Goal: Task Accomplishment & Management: Complete application form

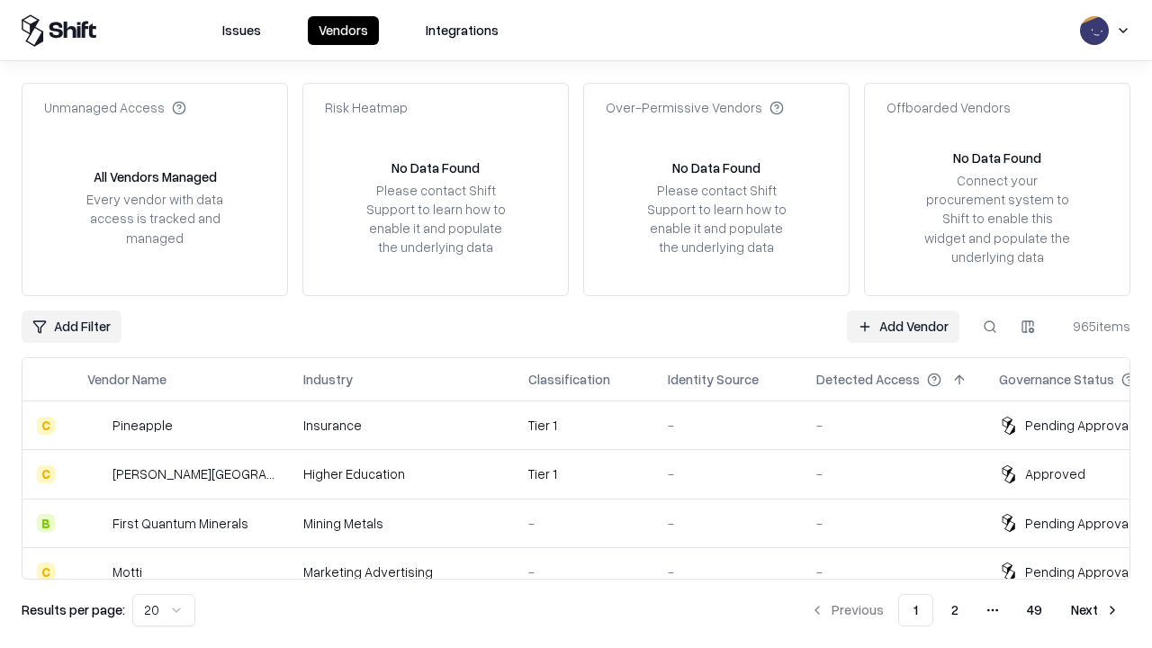
click at [903, 326] on link "Add Vendor" at bounding box center [903, 326] width 112 height 32
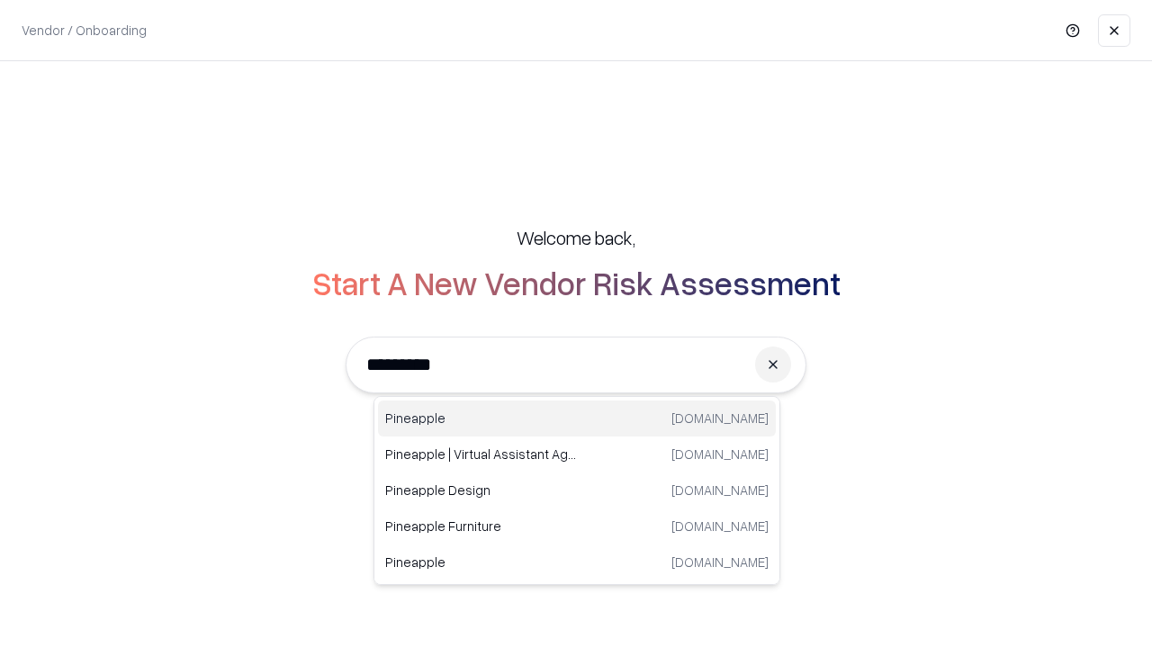
click at [577, 418] on div "Pineapple [DOMAIN_NAME]" at bounding box center [577, 418] width 398 height 36
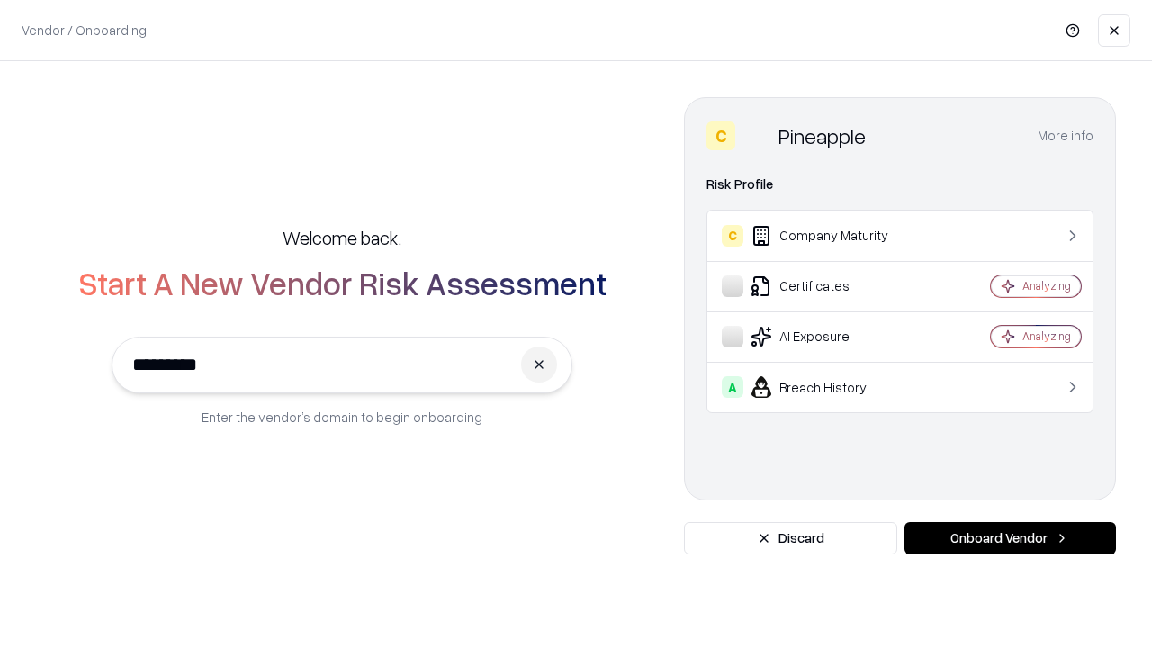
type input "*********"
click at [1010, 538] on button "Onboard Vendor" at bounding box center [1009, 538] width 211 height 32
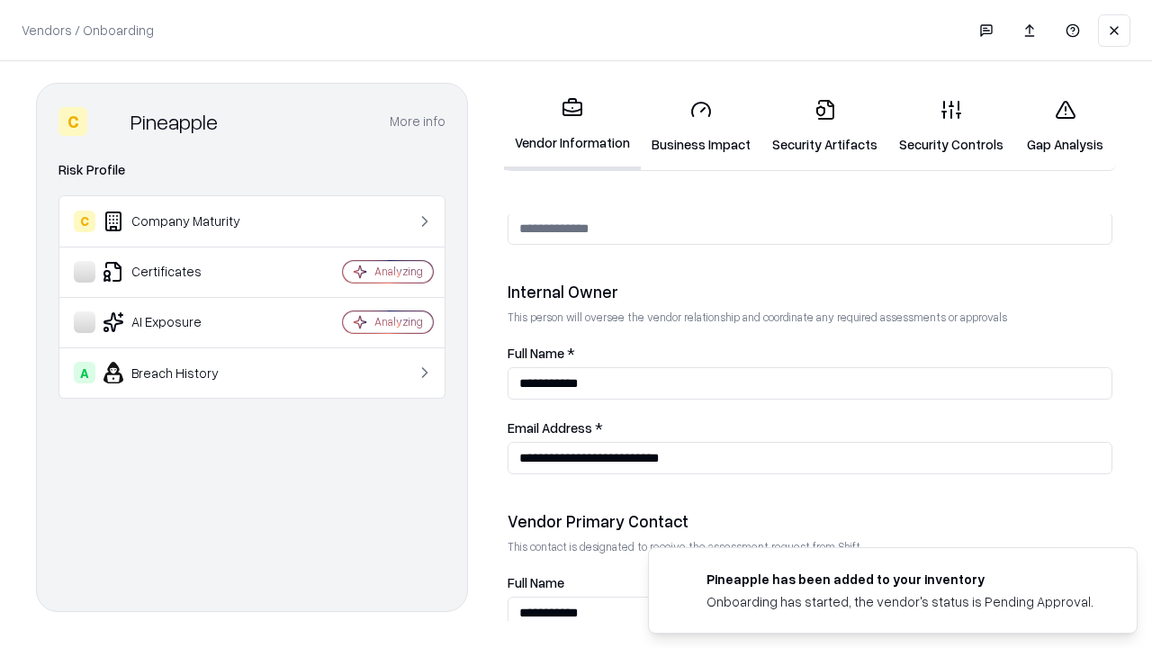
scroll to position [932, 0]
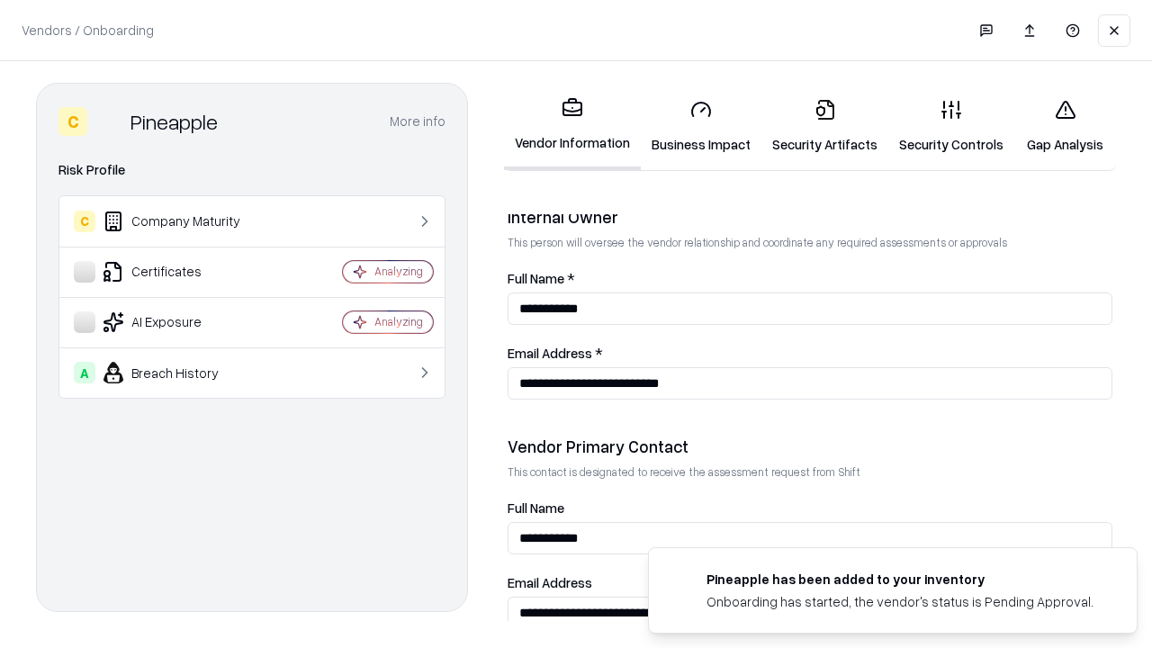
click at [701, 126] on link "Business Impact" at bounding box center [701, 127] width 121 height 84
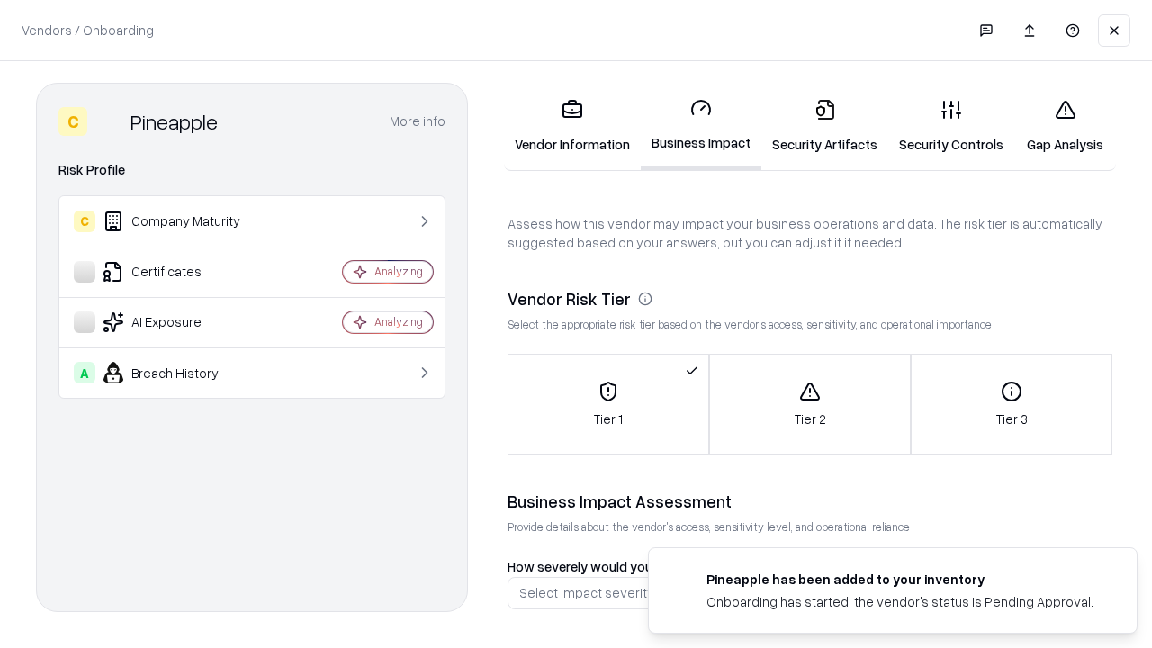
click at [1065, 126] on link "Gap Analysis" at bounding box center [1065, 127] width 102 height 84
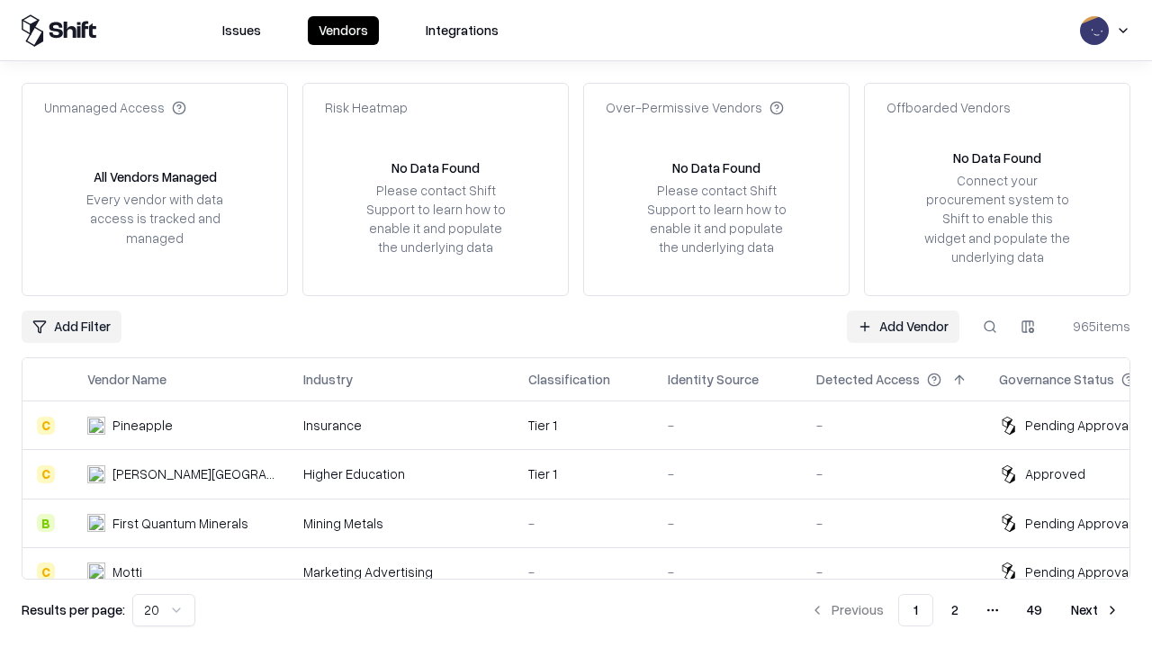
click at [903, 326] on link "Add Vendor" at bounding box center [903, 326] width 112 height 32
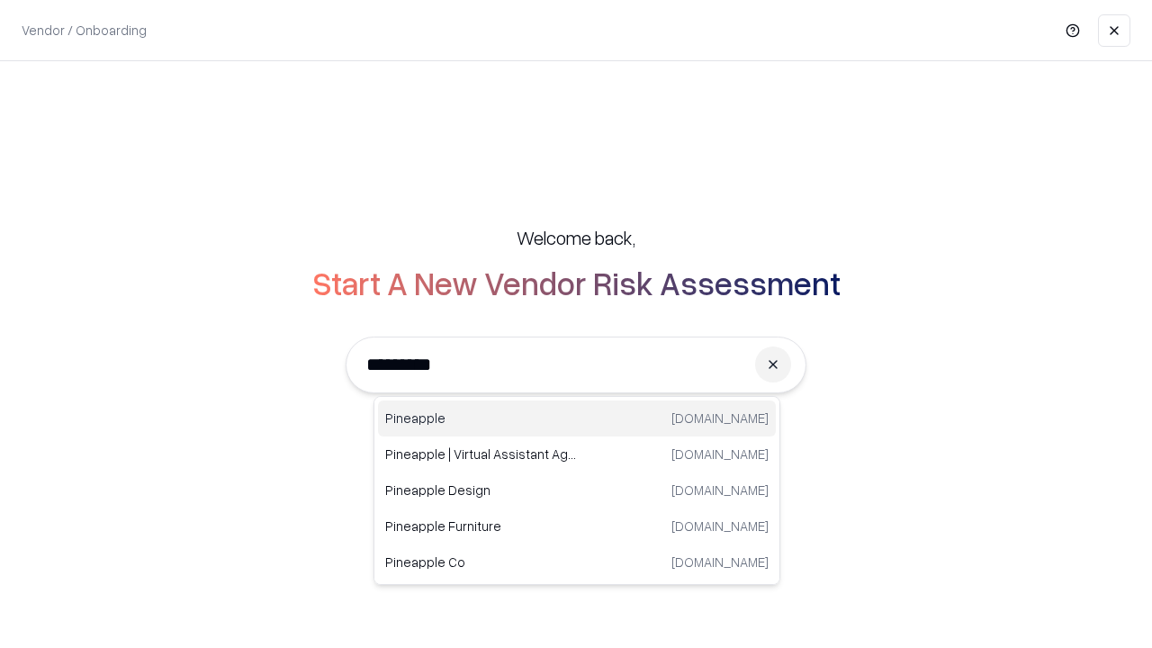
click at [577, 418] on div "Pineapple [DOMAIN_NAME]" at bounding box center [577, 418] width 398 height 36
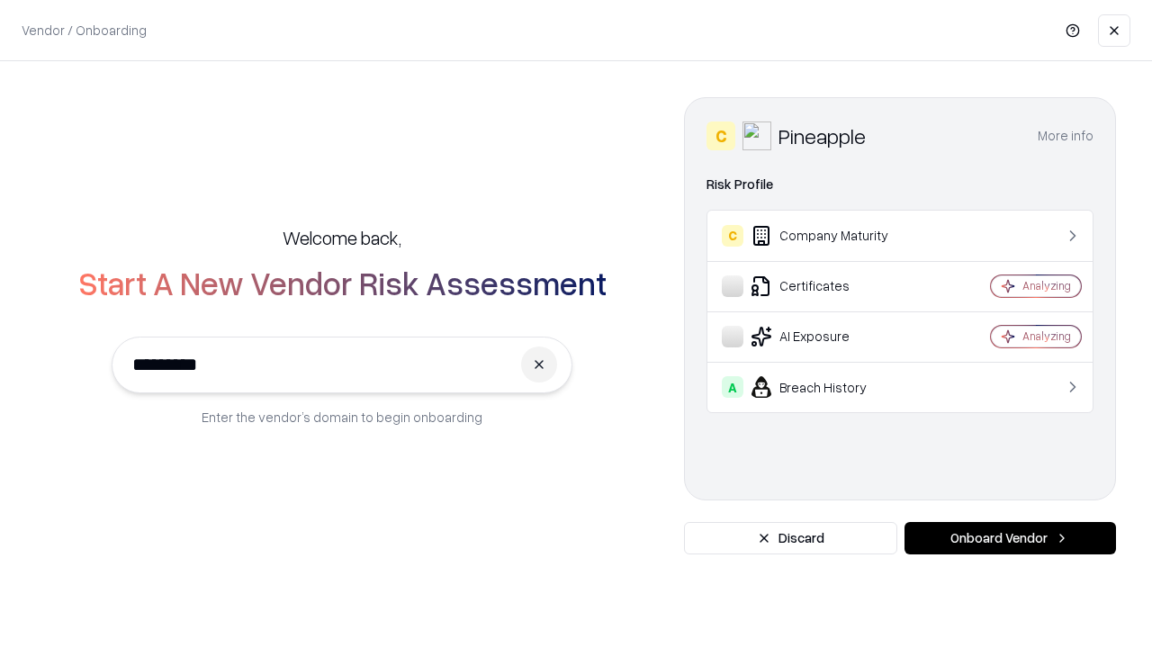
type input "*********"
click at [1010, 538] on button "Onboard Vendor" at bounding box center [1009, 538] width 211 height 32
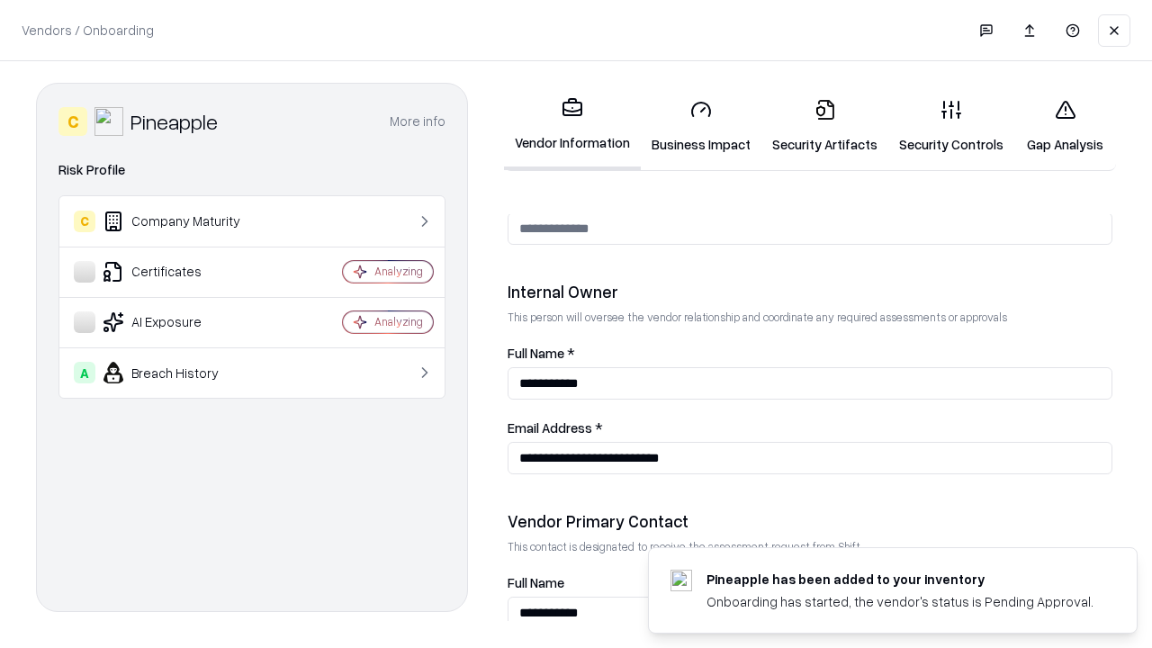
scroll to position [932, 0]
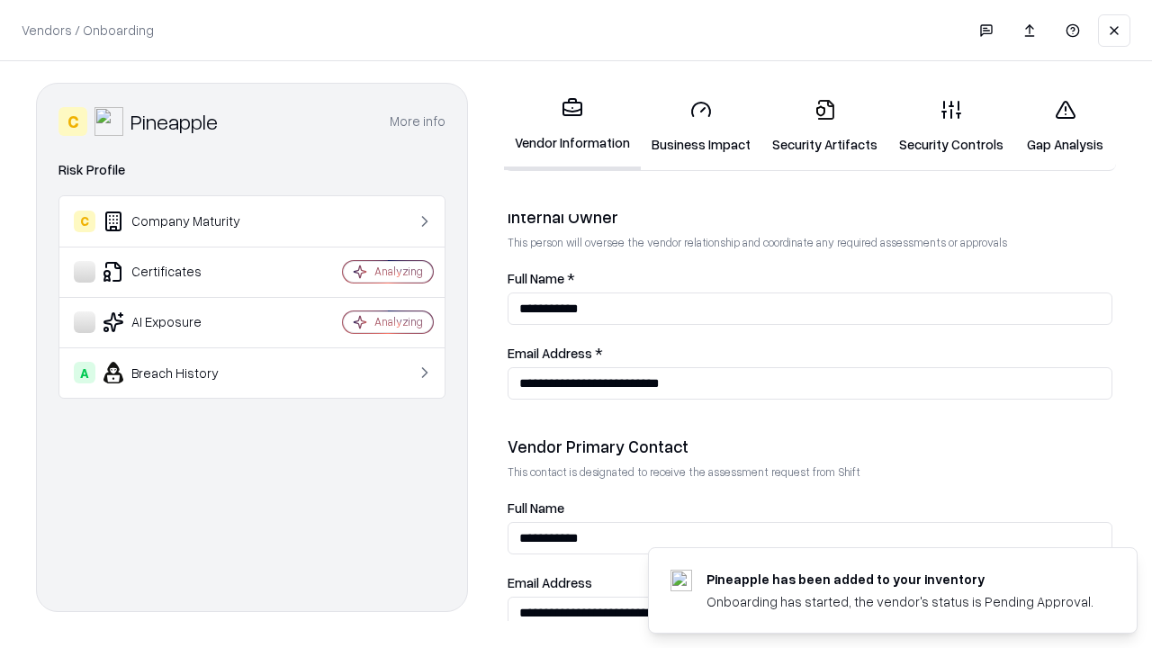
click at [1065, 126] on link "Gap Analysis" at bounding box center [1065, 127] width 102 height 84
